Goal: Check status: Check status

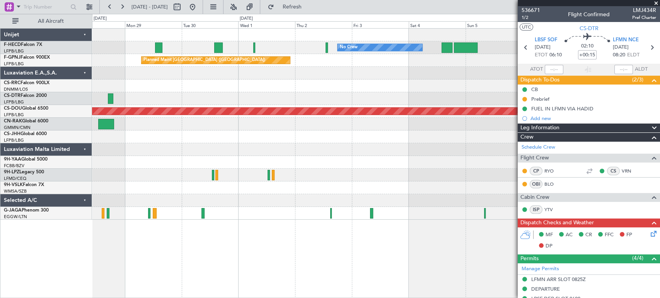
scroll to position [25, 0]
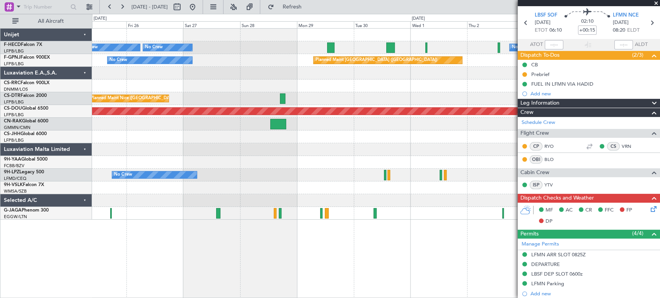
click at [510, 96] on div "Planned Maint Nice ([GEOGRAPHIC_DATA]) Planned Maint Sofia AOG Maint Sofia" at bounding box center [376, 98] width 568 height 13
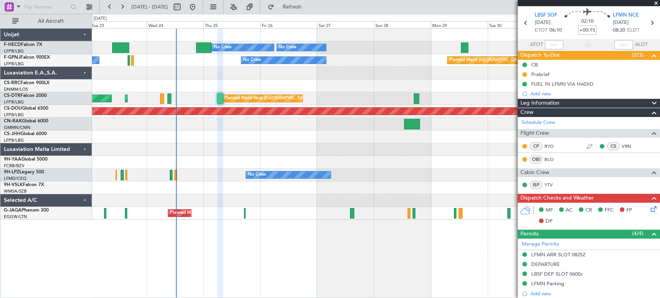
click at [488, 95] on div "Planned Maint Nice ([GEOGRAPHIC_DATA]) Planned Maint Sofia AOG Maint Sofia" at bounding box center [376, 98] width 568 height 13
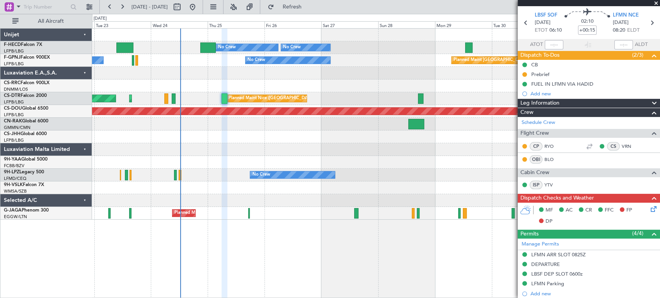
click at [387, 89] on div "No Crew Planned Maint [GEOGRAPHIC_DATA] ([GEOGRAPHIC_DATA]) No Crew No Crew No …" at bounding box center [376, 124] width 568 height 191
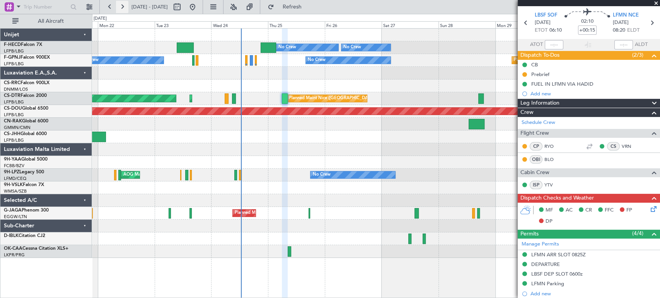
click at [118, 5] on button at bounding box center [122, 7] width 12 height 12
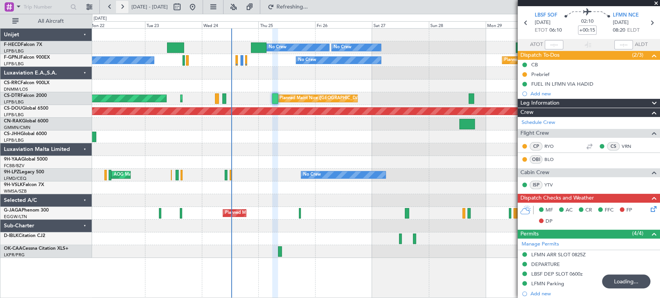
click at [118, 4] on button at bounding box center [122, 7] width 12 height 12
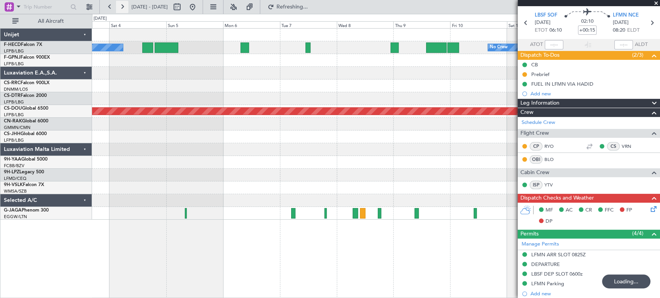
click at [118, 4] on button at bounding box center [122, 7] width 12 height 12
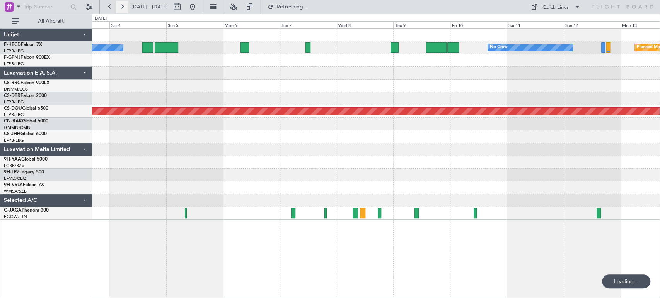
scroll to position [0, 0]
click at [118, 4] on button at bounding box center [122, 7] width 12 height 12
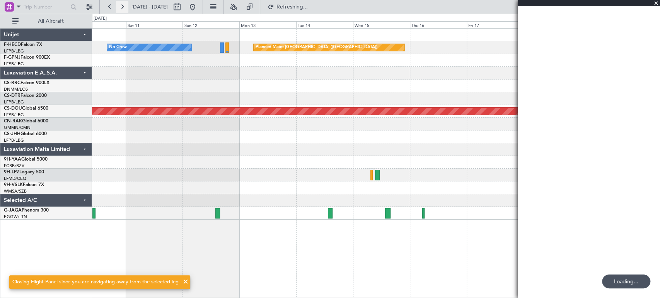
click at [118, 4] on button at bounding box center [122, 7] width 12 height 12
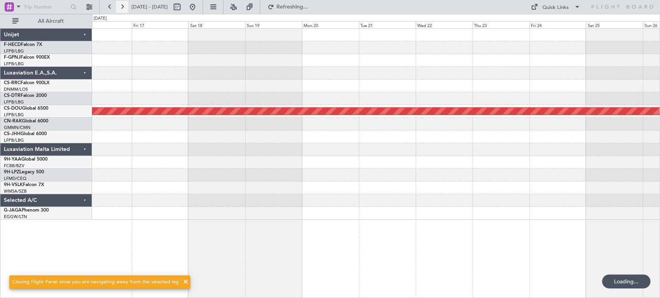
click at [118, 4] on button at bounding box center [122, 7] width 12 height 12
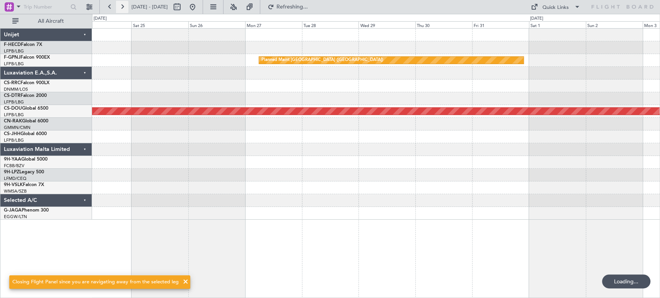
click at [118, 4] on button at bounding box center [122, 7] width 12 height 12
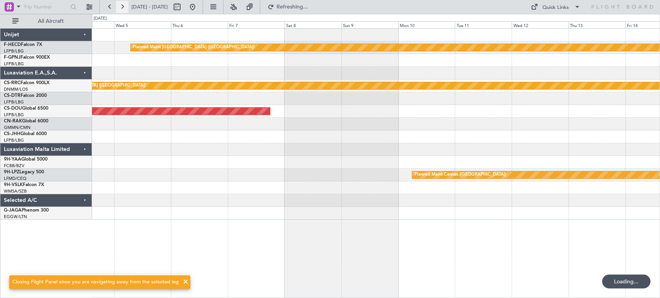
click at [118, 4] on button at bounding box center [122, 7] width 12 height 12
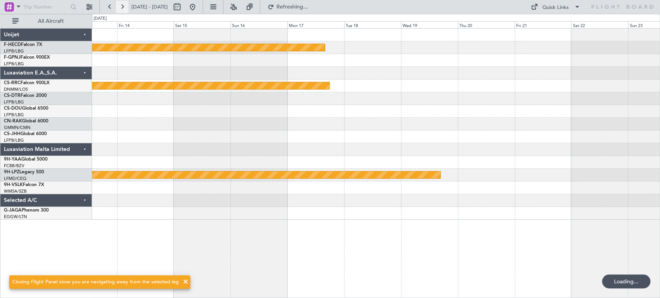
click at [118, 4] on button at bounding box center [122, 7] width 12 height 12
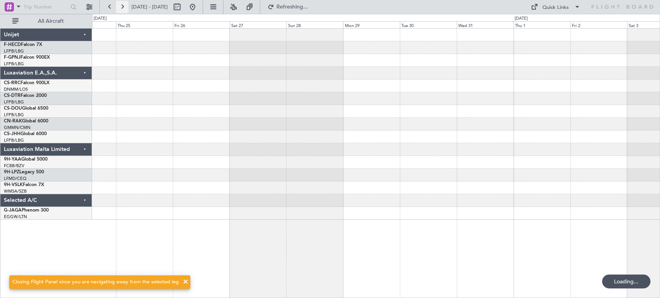
click at [118, 4] on button at bounding box center [122, 7] width 12 height 12
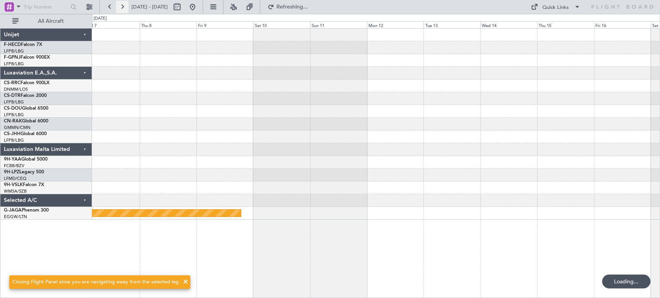
click at [118, 4] on button at bounding box center [122, 7] width 12 height 12
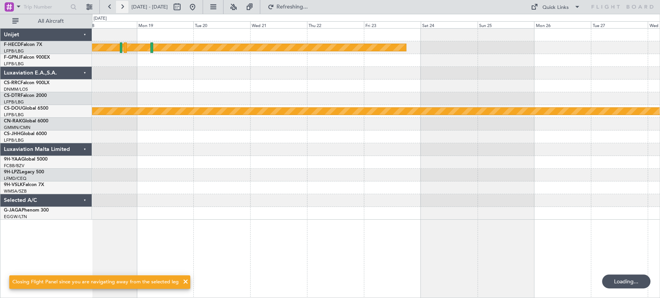
click at [118, 4] on button at bounding box center [122, 7] width 12 height 12
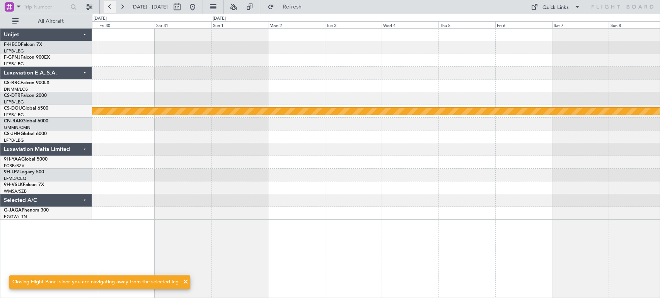
click at [110, 9] on button at bounding box center [110, 7] width 12 height 12
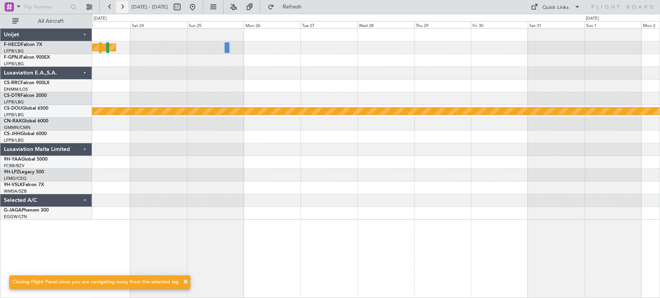
click at [121, 4] on button at bounding box center [122, 7] width 12 height 12
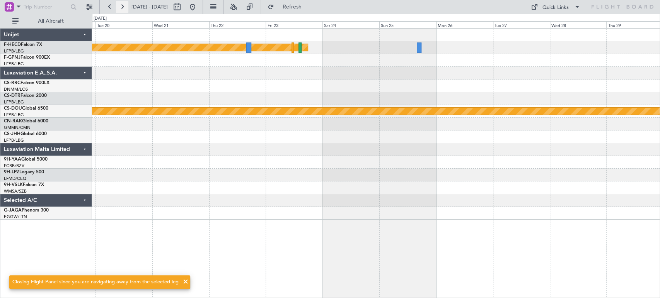
click at [121, 4] on button at bounding box center [122, 7] width 12 height 12
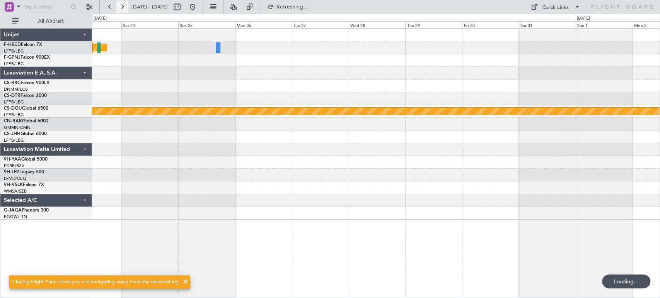
click at [121, 4] on button at bounding box center [122, 7] width 12 height 12
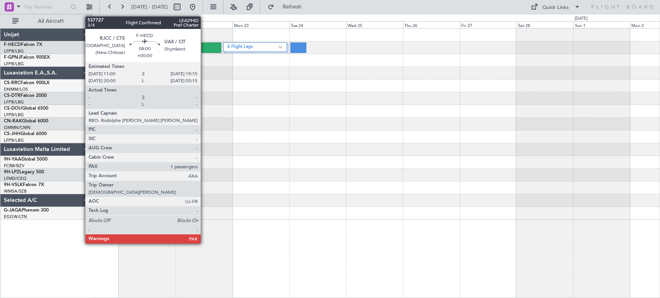
click at [204, 44] on div at bounding box center [211, 48] width 20 height 10
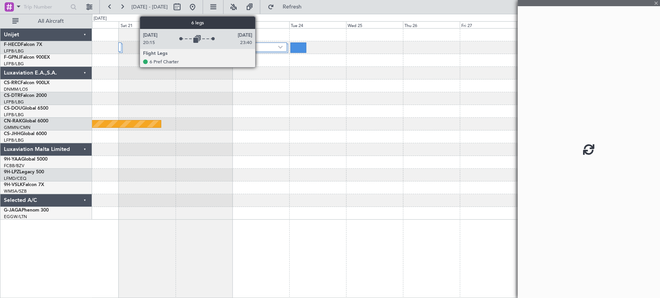
click at [259, 48] on label "6 Flight Legs" at bounding box center [252, 47] width 51 height 7
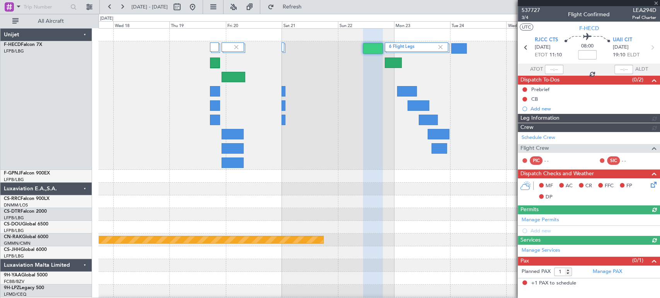
click at [293, 89] on div "6 Flight Legs" at bounding box center [379, 105] width 561 height 129
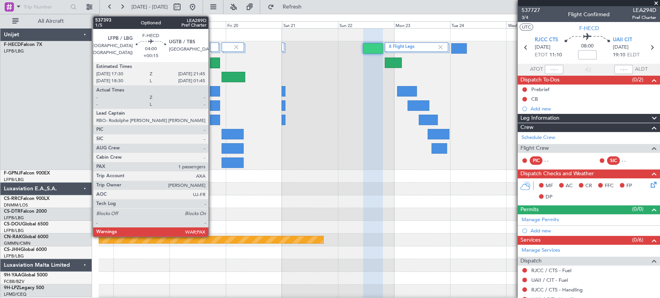
click at [212, 90] on div at bounding box center [215, 91] width 10 height 10
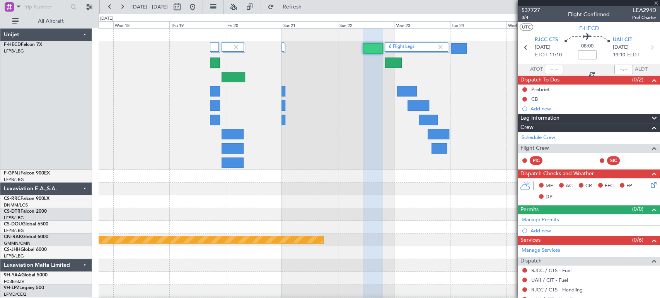
type input "+00:15"
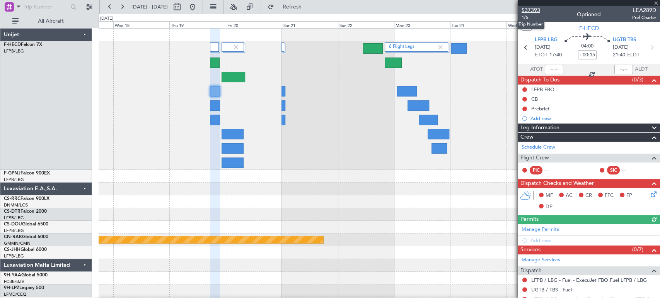
click at [535, 10] on span "537393" at bounding box center [531, 10] width 19 height 8
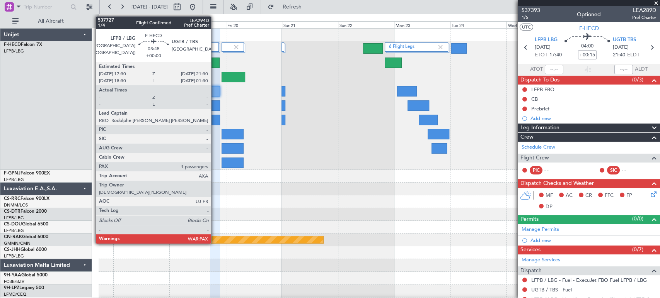
click at [215, 61] on div at bounding box center [215, 63] width 10 height 10
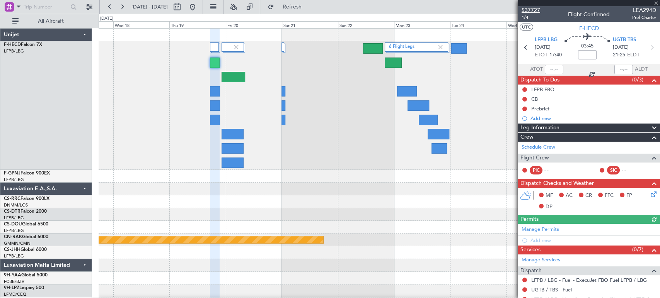
click at [538, 11] on span "537727" at bounding box center [531, 10] width 19 height 8
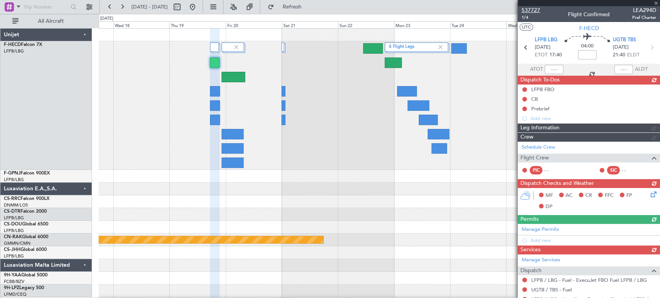
type input "+00:15"
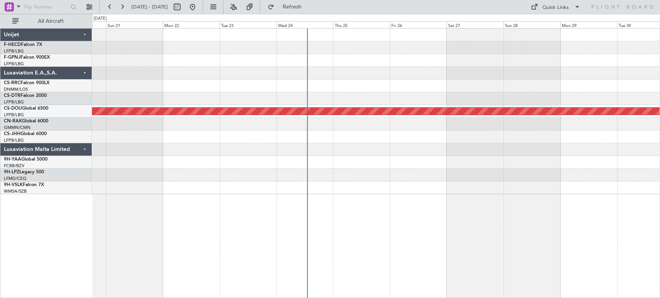
click at [188, 138] on div "Planned Maint London ([GEOGRAPHIC_DATA]) Planned Maint [GEOGRAPHIC_DATA] ([GEOG…" at bounding box center [376, 112] width 568 height 166
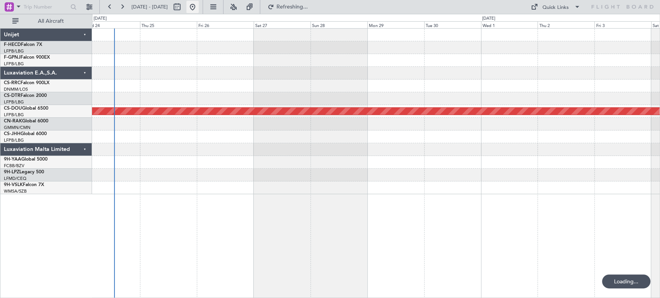
click at [199, 9] on button at bounding box center [192, 7] width 12 height 12
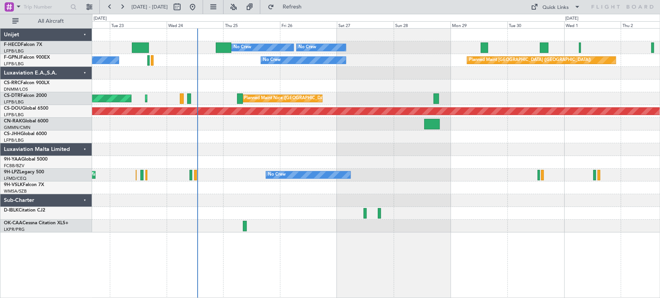
click at [358, 219] on div "Planned Maint [GEOGRAPHIC_DATA] ([GEOGRAPHIC_DATA]) No Crew No Crew No Crew No …" at bounding box center [376, 131] width 568 height 204
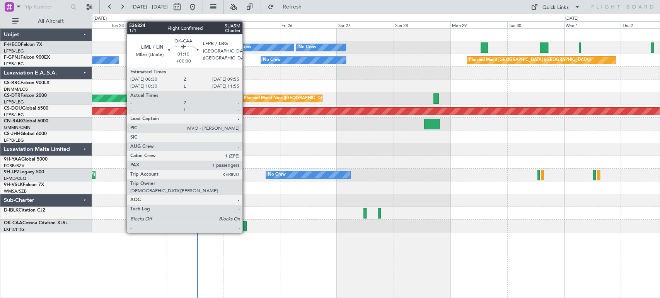
click at [246, 225] on div at bounding box center [244, 226] width 3 height 10
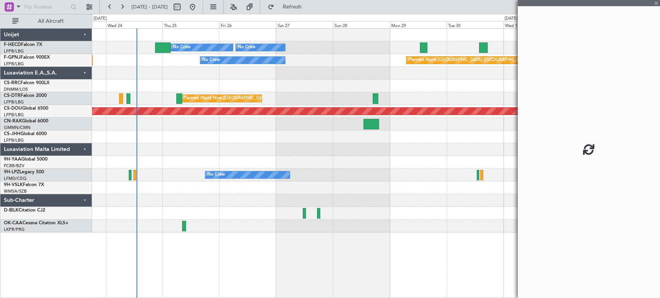
click at [240, 241] on div "Planned Maint [GEOGRAPHIC_DATA] ([GEOGRAPHIC_DATA]) No Crew No Crew No Crew Pla…" at bounding box center [376, 163] width 568 height 270
click at [227, 222] on div at bounding box center [376, 226] width 568 height 13
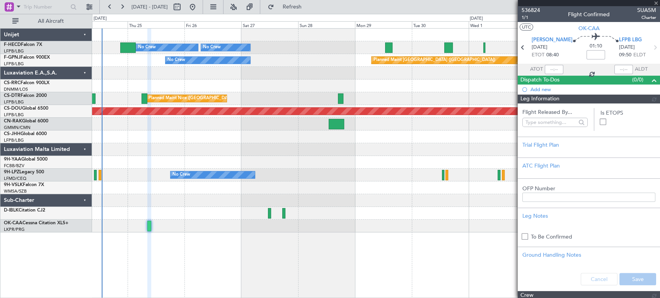
click at [658, 2] on div at bounding box center [589, 3] width 142 height 6
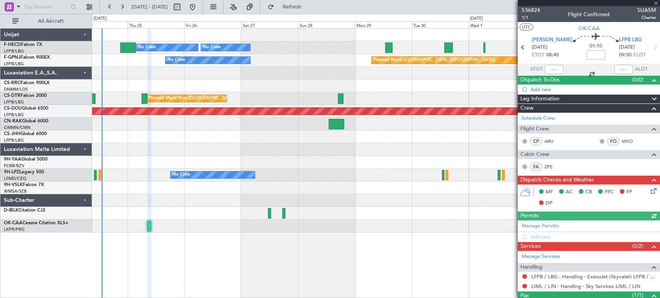
click at [654, 3] on div at bounding box center [589, 3] width 142 height 6
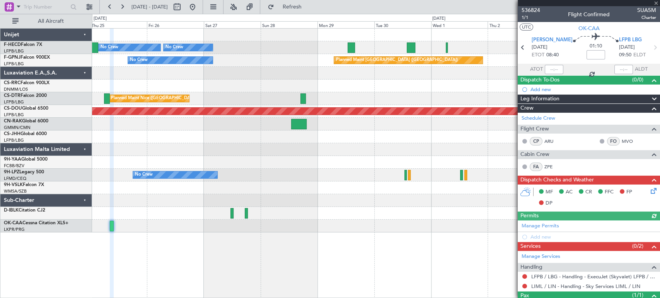
click at [262, 209] on div "No Crew Planned Maint [GEOGRAPHIC_DATA] ([GEOGRAPHIC_DATA]) No Crew No Crew Pla…" at bounding box center [376, 131] width 568 height 204
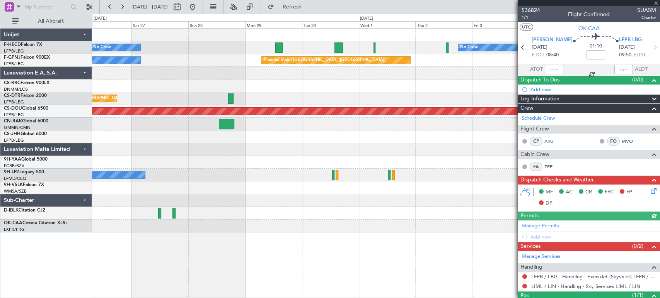
click at [272, 203] on div at bounding box center [376, 200] width 568 height 13
click at [247, 202] on div at bounding box center [376, 200] width 568 height 13
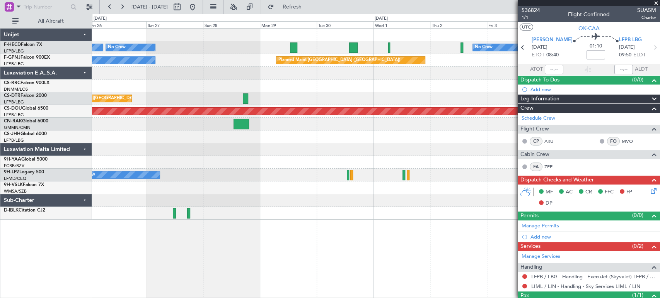
click at [211, 212] on div "No Crew Planned Maint [GEOGRAPHIC_DATA] ([GEOGRAPHIC_DATA]) No Crew No Crew Pla…" at bounding box center [376, 124] width 568 height 191
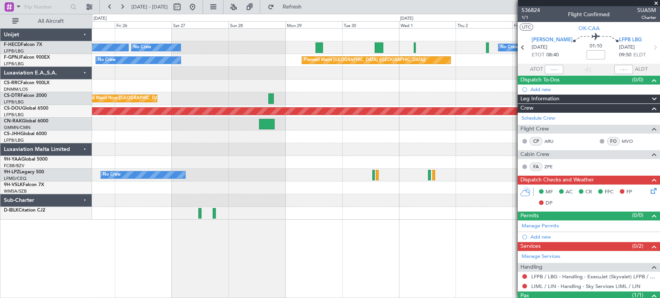
click at [304, 198] on div at bounding box center [376, 200] width 568 height 13
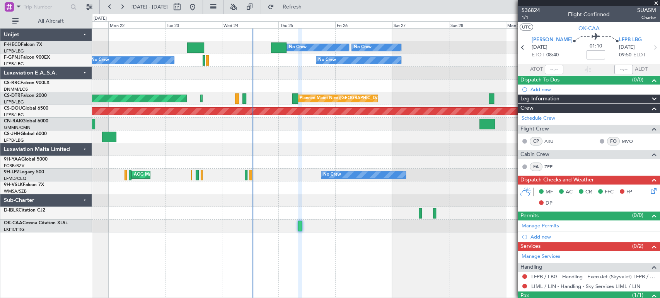
click at [0, 83] on html "[DATE] - [DATE] Refresh Quick Links All Aircraft Planned Maint [GEOGRAPHIC_DATA…" at bounding box center [330, 149] width 660 height 298
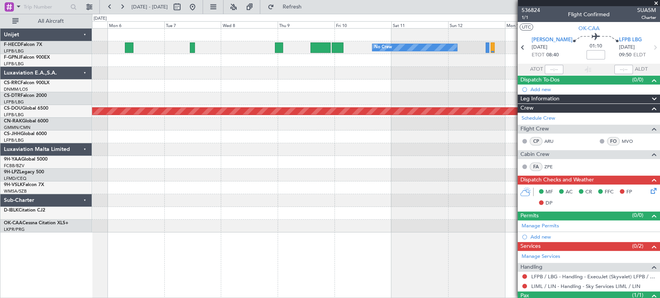
click at [0, 80] on html "[DATE] - [DATE] Refresh Quick Links All Aircraft No Crew Planned Maint [GEOGRAP…" at bounding box center [330, 149] width 660 height 298
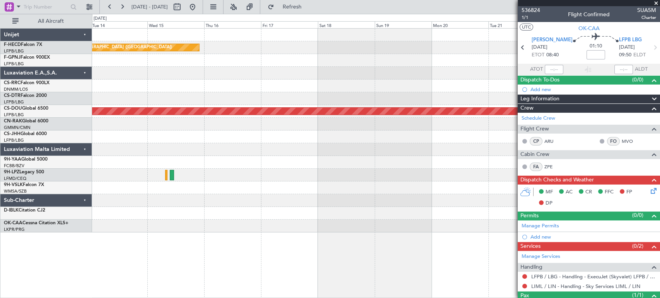
click at [27, 86] on div "Planned Maint [GEOGRAPHIC_DATA] ([GEOGRAPHIC_DATA]) No Crew Planned Maint [GEOG…" at bounding box center [330, 156] width 660 height 285
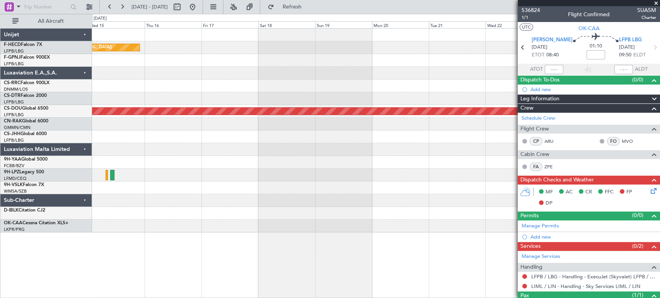
click at [85, 63] on div "Planned Maint [GEOGRAPHIC_DATA] ([GEOGRAPHIC_DATA]) Planned Maint [GEOGRAPHIC_D…" at bounding box center [330, 156] width 660 height 285
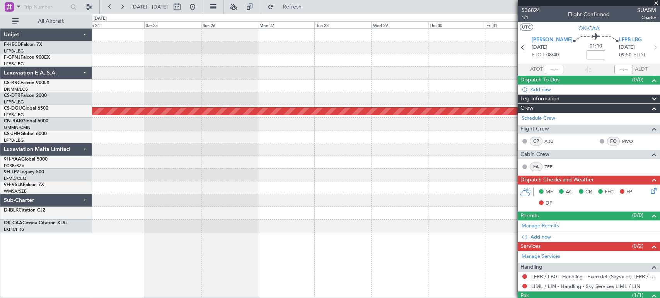
click at [79, 38] on div "Planned Maint London ([GEOGRAPHIC_DATA]) Unijet F-HECD Falcon 7X LFPB/LBG Paris…" at bounding box center [330, 156] width 660 height 285
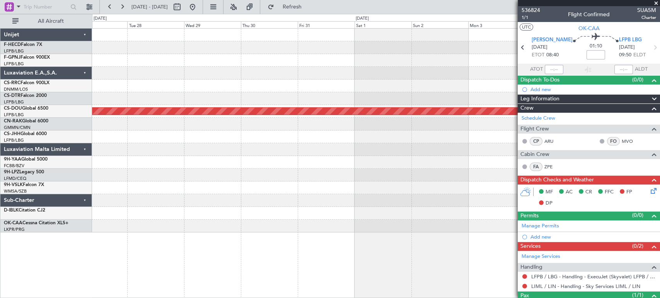
click at [97, 34] on div "Planned Maint London ([GEOGRAPHIC_DATA])" at bounding box center [376, 131] width 568 height 204
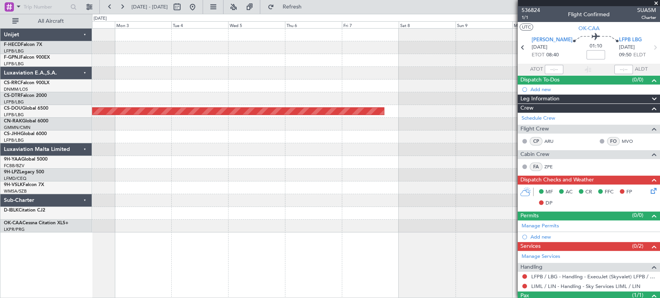
click at [65, 44] on div "Planned Maint London ([GEOGRAPHIC_DATA]) Unijet F-HECD Falcon 7X LFPB/LBG Paris…" at bounding box center [330, 156] width 660 height 285
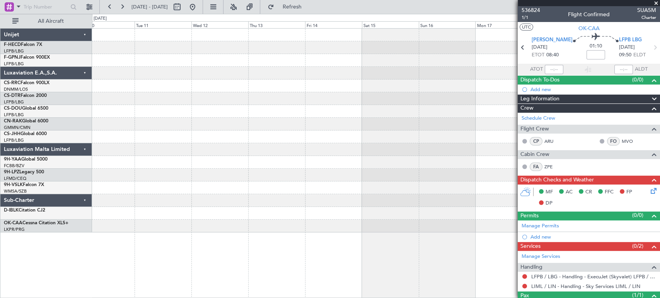
click at [149, 48] on div at bounding box center [376, 131] width 568 height 204
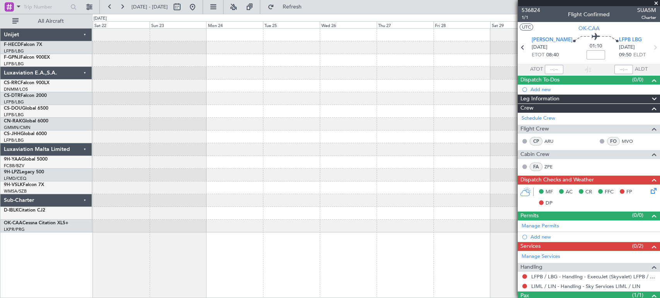
click at [0, 51] on html "[DATE] - [DATE] Refresh Quick Links All Aircraft Unijet F-HECD Falcon 7X LFPB/L…" at bounding box center [330, 149] width 660 height 298
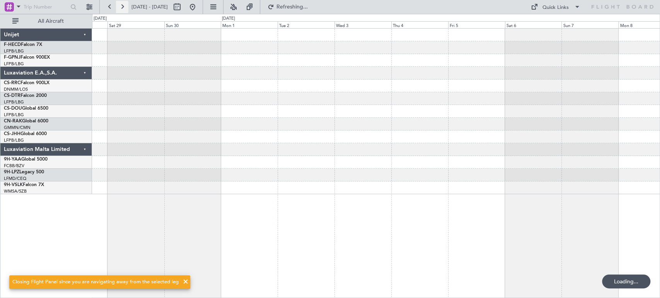
click at [116, 3] on button at bounding box center [122, 7] width 12 height 12
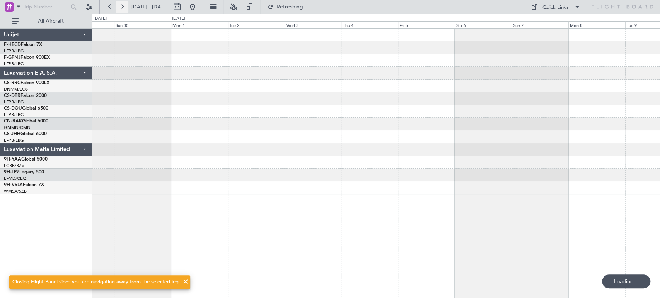
click at [118, 3] on button at bounding box center [122, 7] width 12 height 12
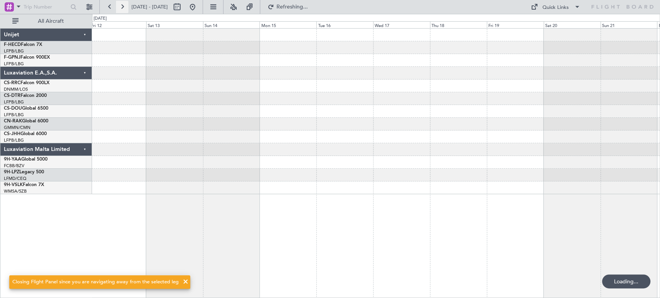
click at [118, 3] on button at bounding box center [122, 7] width 12 height 12
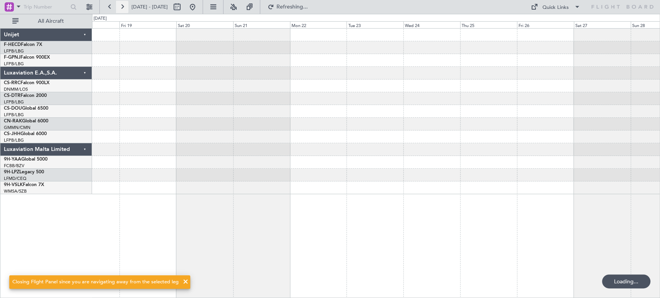
click at [118, 3] on button at bounding box center [122, 7] width 12 height 12
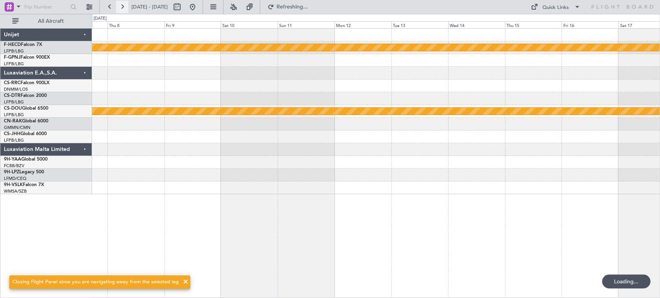
click at [118, 3] on button at bounding box center [122, 7] width 12 height 12
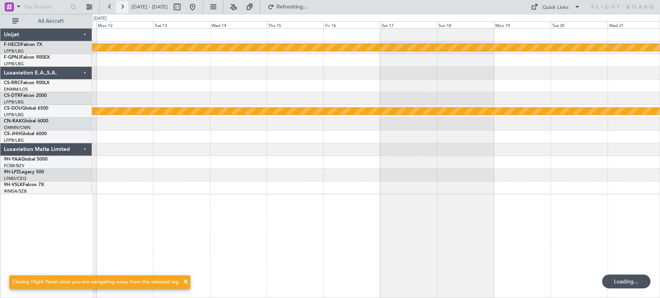
click at [118, 3] on button at bounding box center [122, 7] width 12 height 12
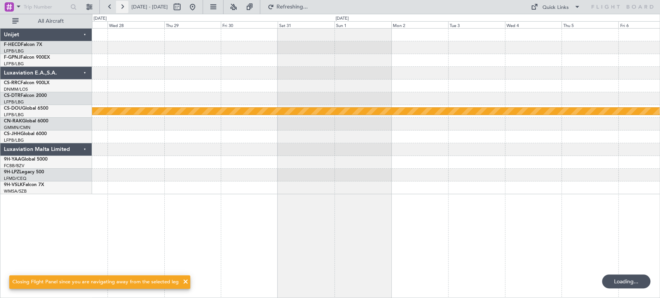
click at [118, 3] on button at bounding box center [122, 7] width 12 height 12
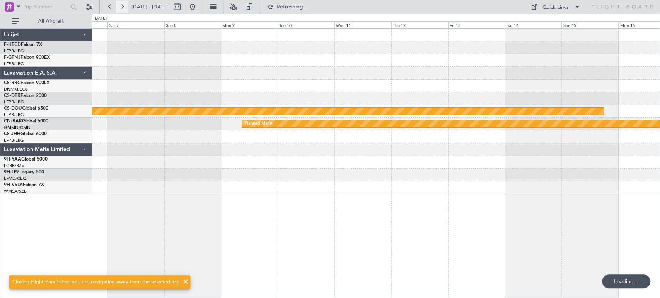
click at [118, 3] on button at bounding box center [122, 7] width 12 height 12
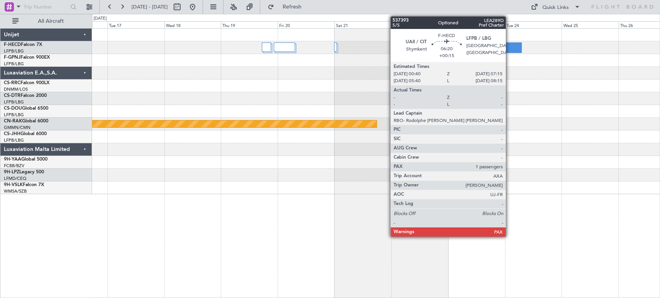
click at [509, 44] on div at bounding box center [514, 48] width 16 height 10
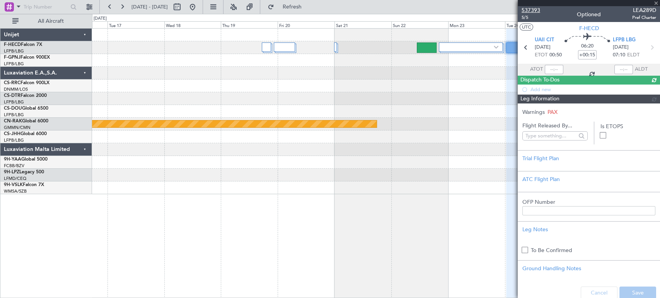
click at [531, 7] on span "537393" at bounding box center [531, 10] width 19 height 8
